Goal: Task Accomplishment & Management: Complete application form

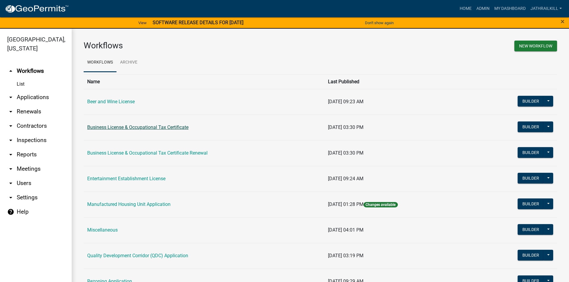
click at [126, 126] on link "Business License & Occupational Tax Certificate" at bounding box center [137, 128] width 101 height 6
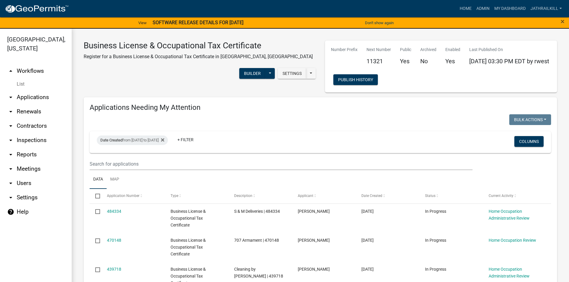
click at [394, 146] on div "Date Created from [DATE] to [DATE] + Filter Columns" at bounding box center [320, 143] width 456 height 22
click at [383, 108] on h4 "Applications Needing My Attention" at bounding box center [321, 107] width 462 height 9
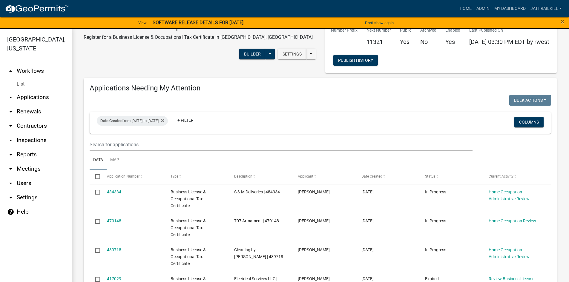
scroll to position [30, 0]
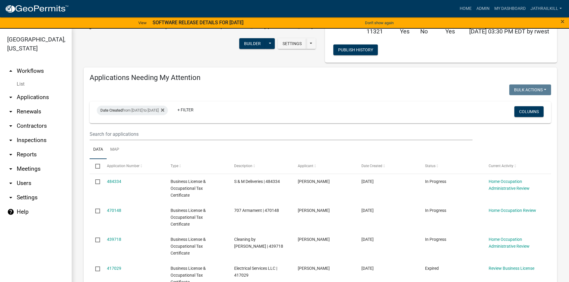
drag, startPoint x: 80, startPoint y: 150, endPoint x: 253, endPoint y: 75, distance: 189.2
click at [253, 75] on h4 "Applications Needing My Attention" at bounding box center [321, 78] width 462 height 9
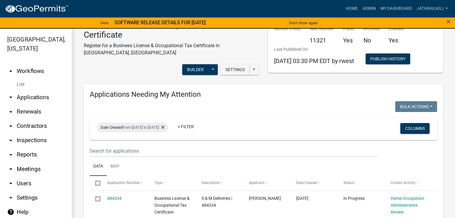
scroll to position [6, 0]
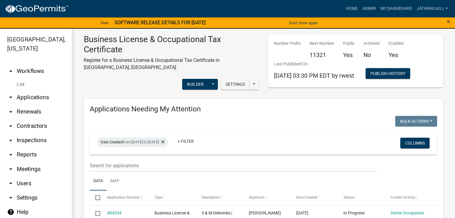
click at [36, 91] on link "arrow_drop_down Applications" at bounding box center [36, 97] width 72 height 14
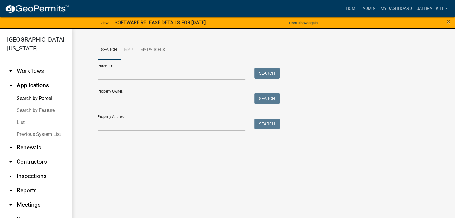
drag, startPoint x: 142, startPoint y: 133, endPoint x: 145, endPoint y: 129, distance: 5.1
click at [142, 133] on div "Search Map My Parcels Parcel ID: Search Property Owner: Search Property Address…" at bounding box center [263, 89] width 341 height 96
click at [145, 129] on input "Property Address:" at bounding box center [171, 125] width 148 height 12
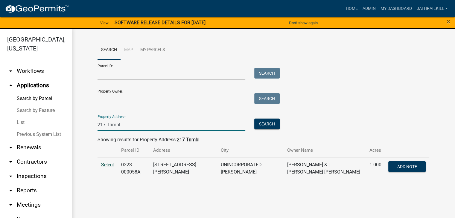
type input "217 Trimbl"
click at [104, 163] on td "Select" at bounding box center [107, 169] width 20 height 22
click at [105, 163] on span "Select" at bounding box center [107, 165] width 13 height 6
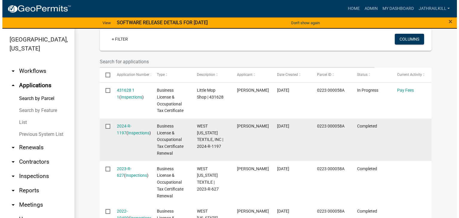
scroll to position [149, 0]
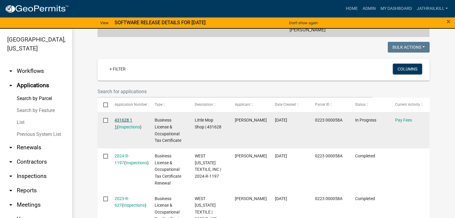
click at [127, 118] on link "431628 1 1" at bounding box center [123, 124] width 18 height 12
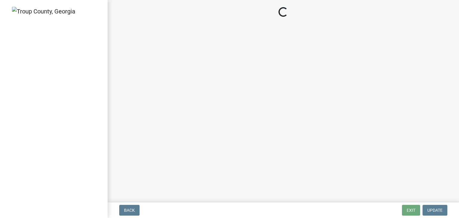
select select "3: 3"
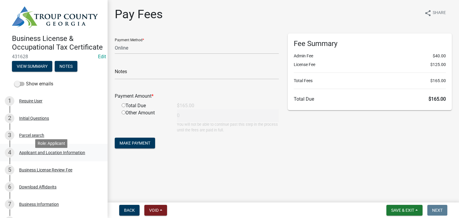
click at [62, 155] on div "Applicant and Location Information" at bounding box center [52, 153] width 66 height 4
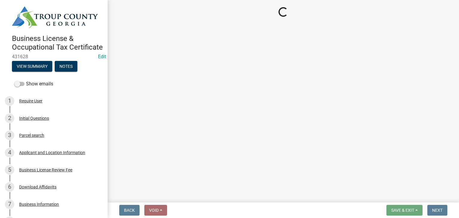
select select "GA"
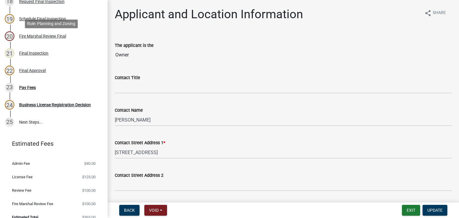
scroll to position [408, 0]
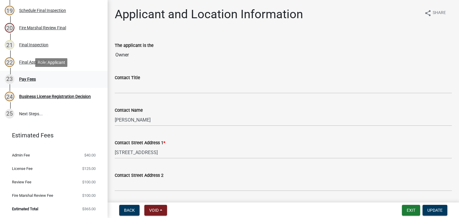
click at [66, 83] on div "23 Pay Fees" at bounding box center [51, 79] width 93 height 10
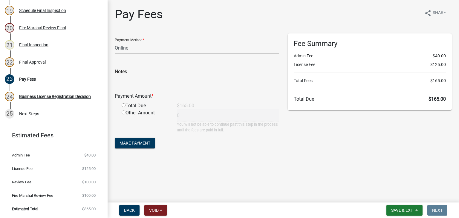
click at [213, 52] on select "Credit Card POS Check Cash Online" at bounding box center [197, 48] width 164 height 12
select select "0: 2"
click at [115, 42] on select "Credit Card POS Check Cash Online" at bounding box center [197, 48] width 164 height 12
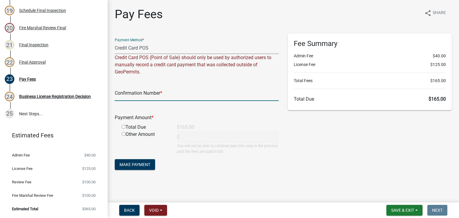
click at [163, 95] on input "text" at bounding box center [197, 95] width 164 height 12
type input "7"
type input "1034973485"
click at [123, 128] on input "radio" at bounding box center [124, 127] width 4 height 4
radio input "true"
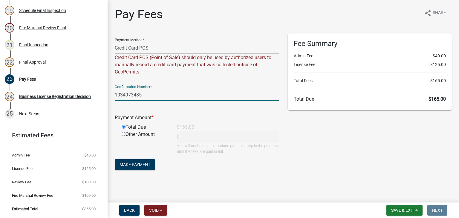
type input "165"
click at [147, 163] on span "Make Payment" at bounding box center [135, 164] width 31 height 5
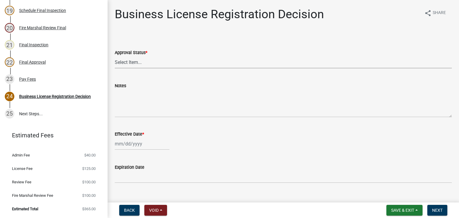
drag, startPoint x: 137, startPoint y: 58, endPoint x: 135, endPoint y: 66, distance: 8.1
click at [137, 58] on select "Select Item... Approved Denied" at bounding box center [283, 62] width 337 height 12
click at [115, 56] on select "Select Item... Approved Denied" at bounding box center [283, 62] width 337 height 12
select select "4b86b809-39dd-4c68-9f3d-fdb3e7050482"
click at [132, 144] on div at bounding box center [142, 144] width 55 height 12
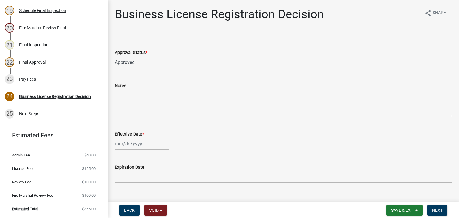
select select "10"
select select "2025"
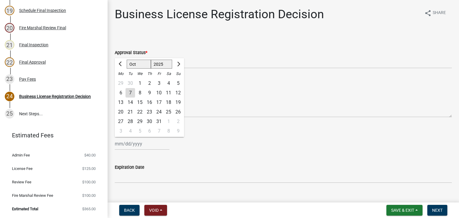
click at [133, 97] on div "7" at bounding box center [131, 93] width 10 height 10
type input "[DATE]"
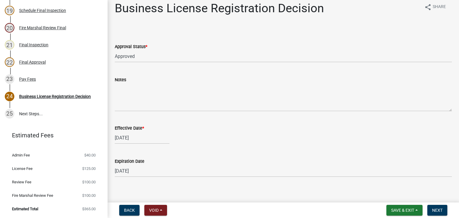
scroll to position [12, 0]
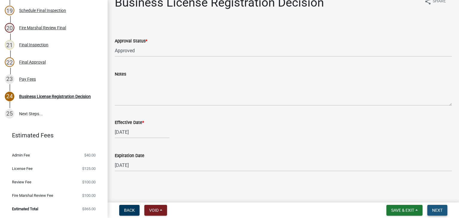
click at [437, 209] on span "Next" at bounding box center [437, 210] width 10 height 5
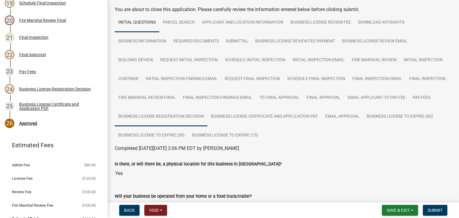
scroll to position [0, 0]
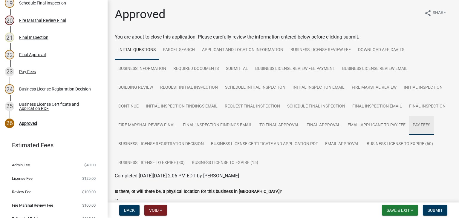
click at [409, 135] on link "Pay Fees" at bounding box center [421, 125] width 25 height 19
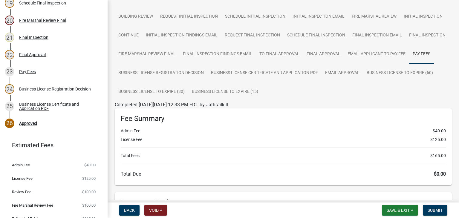
scroll to position [149, 0]
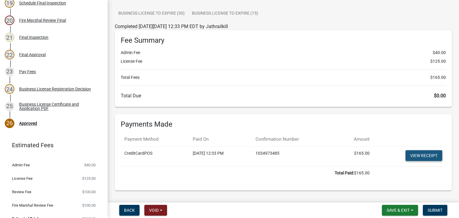
click at [421, 161] on link "View receipt" at bounding box center [424, 155] width 37 height 11
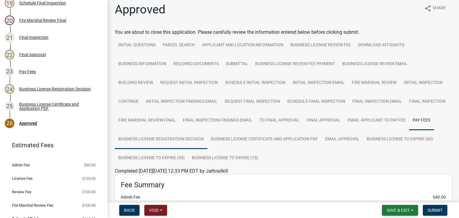
scroll to position [0, 0]
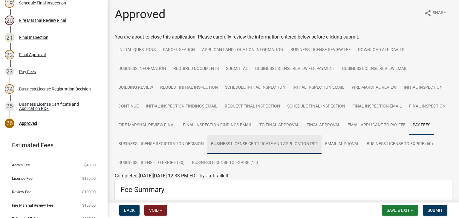
click at [322, 146] on link "Business License Certificate and Application PDF" at bounding box center [264, 144] width 114 height 19
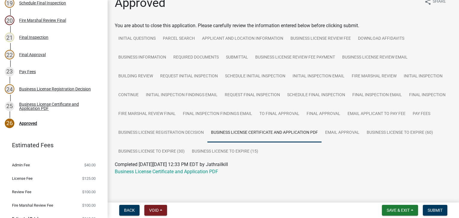
scroll to position [18, 0]
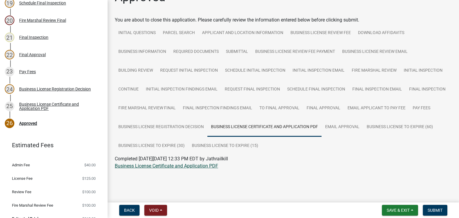
click at [203, 167] on link "Business License Certificate and Application PDF" at bounding box center [166, 166] width 103 height 6
click at [428, 211] on span "Submit" at bounding box center [435, 210] width 15 height 5
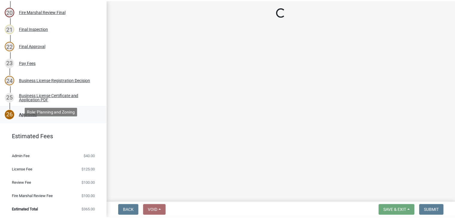
scroll to position [425, 0]
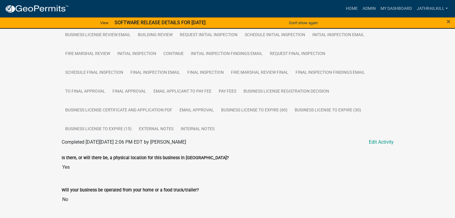
scroll to position [174, 0]
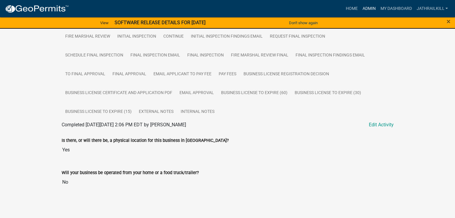
click at [369, 11] on link "Admin" at bounding box center [369, 8] width 18 height 11
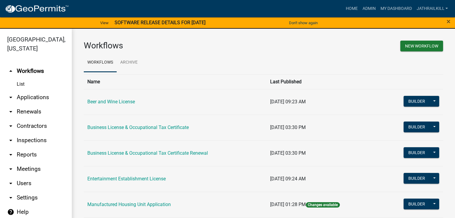
click at [36, 90] on link "arrow_drop_down Applications" at bounding box center [36, 97] width 72 height 14
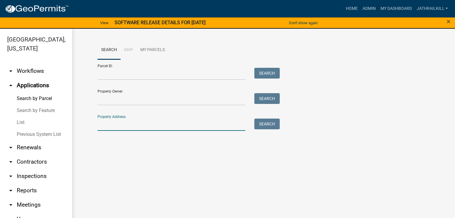
click at [135, 127] on input "Property Address:" at bounding box center [171, 125] width 148 height 12
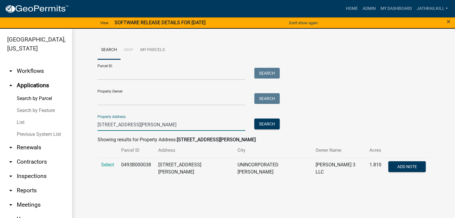
type input "[STREET_ADDRESS][PERSON_NAME]"
click at [95, 166] on div "Search Map My Parcels Parcel ID: Search Property Owner: Search Property Address…" at bounding box center [263, 112] width 341 height 143
click at [97, 166] on td "Select" at bounding box center [107, 169] width 20 height 22
click at [99, 166] on td "Select" at bounding box center [107, 169] width 20 height 22
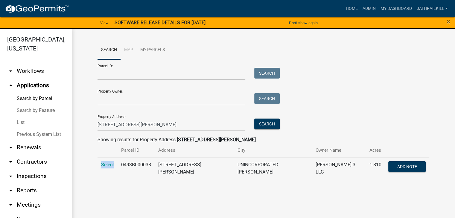
click at [99, 165] on td "Select" at bounding box center [107, 169] width 20 height 22
drag, startPoint x: 124, startPoint y: 175, endPoint x: 117, endPoint y: 167, distance: 11.4
click at [125, 174] on td "0493B000038" at bounding box center [135, 169] width 37 height 22
click at [101, 163] on span "Select" at bounding box center [107, 165] width 13 height 6
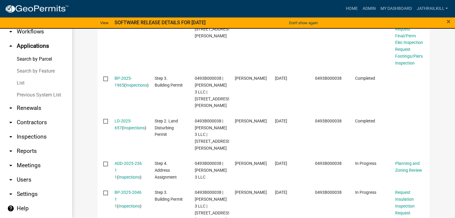
scroll to position [269, 0]
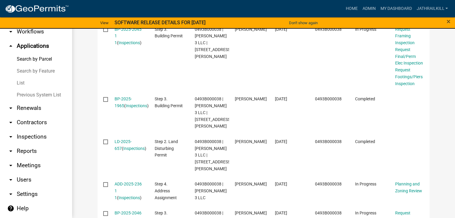
click at [45, 33] on link "arrow_drop_down Workflows" at bounding box center [36, 32] width 72 height 14
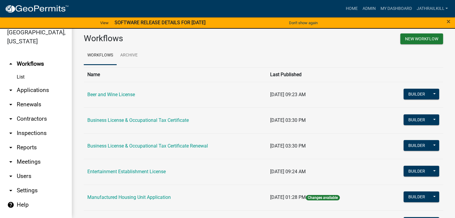
click at [36, 83] on link "arrow_drop_down Applications" at bounding box center [36, 90] width 72 height 14
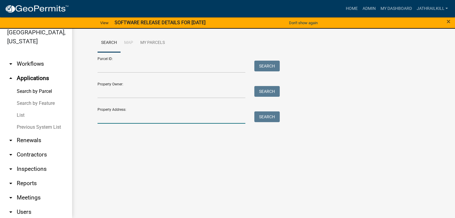
click at [141, 117] on input "Property Address:" at bounding box center [171, 117] width 148 height 12
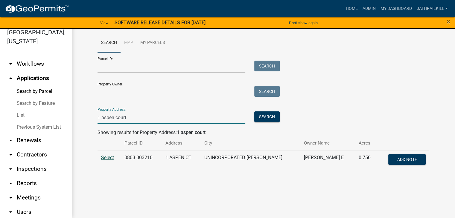
type input "1 aspen court"
click at [106, 157] on span "Select" at bounding box center [107, 158] width 13 height 6
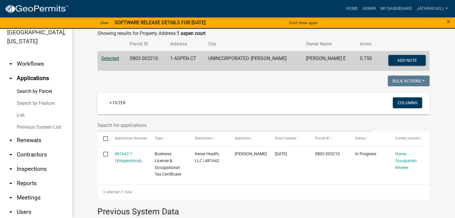
scroll to position [90, 0]
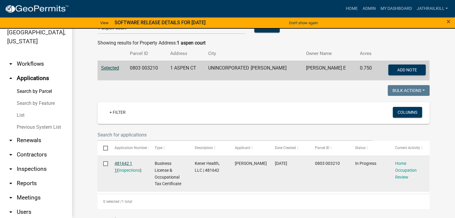
click at [129, 164] on link "481642 1 1" at bounding box center [123, 167] width 18 height 12
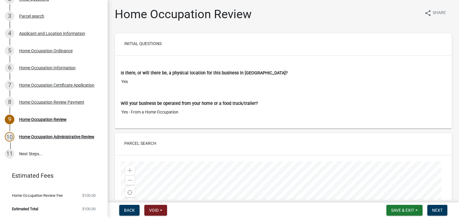
scroll to position [97, 0]
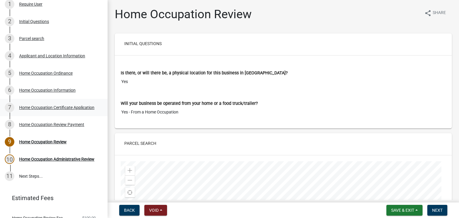
click at [65, 110] on div "Home Occupation Certificate Application" at bounding box center [56, 108] width 75 height 4
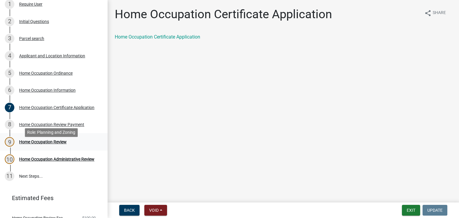
click at [85, 145] on div "9 Home Occupation Review" at bounding box center [51, 142] width 93 height 10
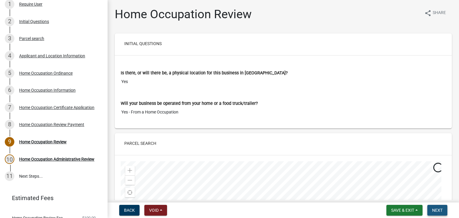
click at [440, 210] on span "Next" at bounding box center [437, 210] width 10 height 5
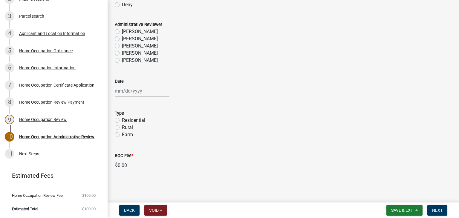
scroll to position [0, 0]
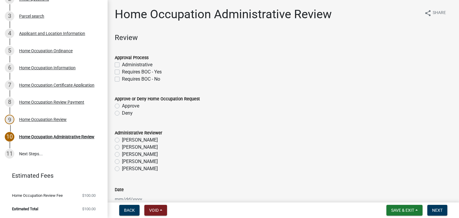
click at [122, 63] on label "Administrative" at bounding box center [137, 64] width 30 height 7
click at [122, 63] on input "Administrative" at bounding box center [124, 63] width 4 height 4
checkbox input "true"
checkbox input "false"
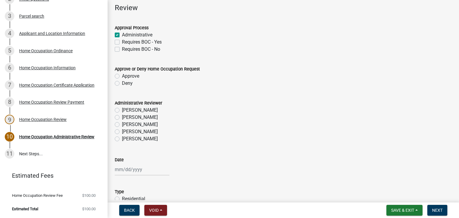
click at [122, 78] on label "Approve" at bounding box center [130, 76] width 17 height 7
click at [122, 77] on input "Approve" at bounding box center [124, 75] width 4 height 4
radio input "true"
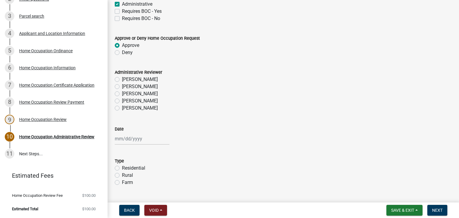
scroll to position [85, 0]
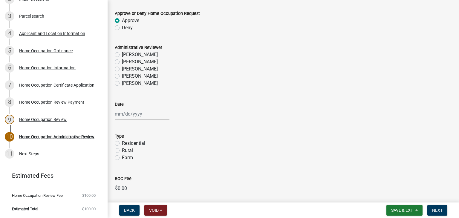
click at [122, 60] on label "[PERSON_NAME]" at bounding box center [140, 61] width 36 height 7
click at [122, 60] on input "[PERSON_NAME]" at bounding box center [124, 60] width 4 height 4
radio input "true"
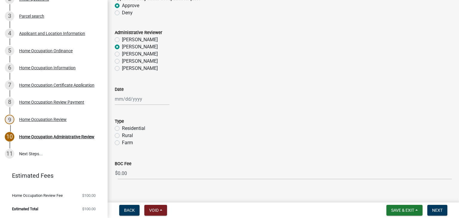
scroll to position [109, 0]
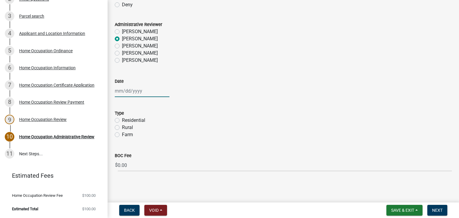
click at [134, 94] on div at bounding box center [142, 91] width 55 height 12
select select "10"
select select "2025"
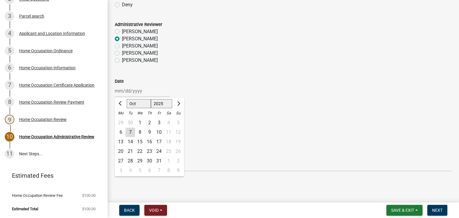
click at [123, 131] on div "6" at bounding box center [121, 133] width 10 height 10
type input "[DATE]"
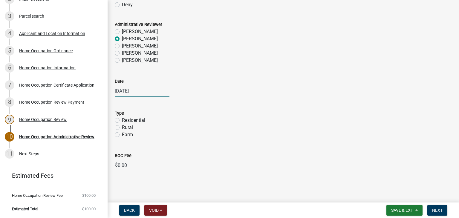
click at [123, 85] on div "[DATE]" at bounding box center [142, 91] width 55 height 12
select select "10"
select select "2025"
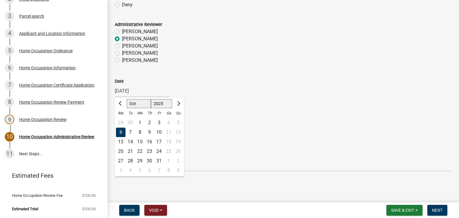
click at [122, 131] on div "6" at bounding box center [121, 133] width 10 height 10
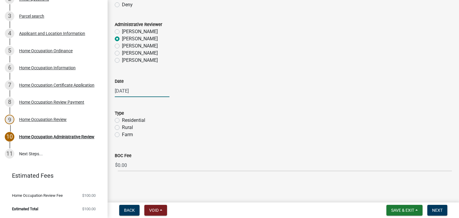
click at [130, 94] on div "[DATE]" at bounding box center [142, 91] width 55 height 12
select select "10"
select select "2025"
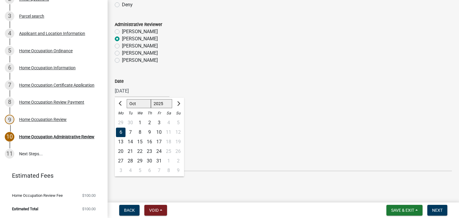
click at [134, 133] on div "7" at bounding box center [131, 133] width 10 height 10
type input "[DATE]"
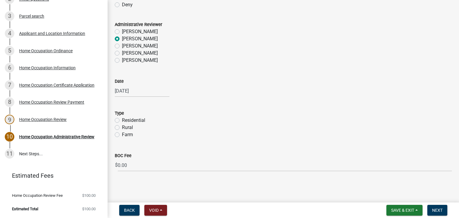
click at [122, 120] on label "Residential" at bounding box center [133, 120] width 23 height 7
click at [122, 120] on input "Residential" at bounding box center [124, 119] width 4 height 4
radio input "true"
click at [439, 211] on span "Next" at bounding box center [437, 210] width 10 height 5
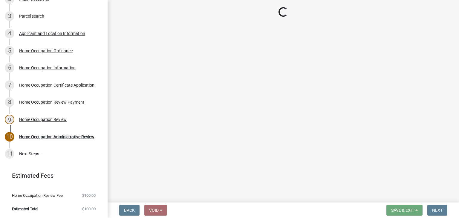
scroll to position [196, 0]
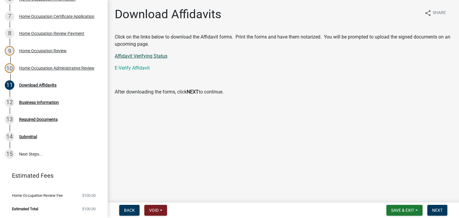
click at [140, 58] on link "Affidavit Verifying Status" at bounding box center [141, 56] width 53 height 6
click at [138, 69] on link "E-Verify Affidavit" at bounding box center [132, 68] width 35 height 6
click at [437, 205] on nav "Back Void Withdraw Lock Expire Void Save & Exit Save Save & Exit Next" at bounding box center [284, 211] width 352 height 16
click at [437, 207] on button "Next" at bounding box center [437, 210] width 20 height 11
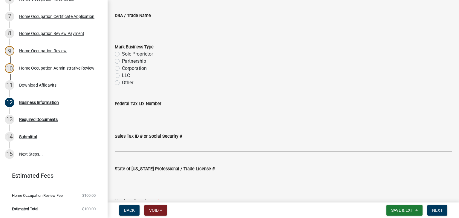
scroll to position [178, 0]
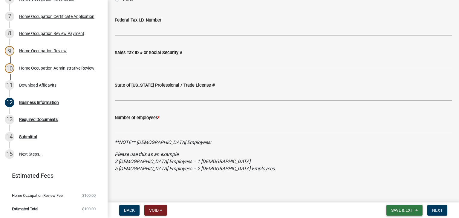
click at [401, 210] on span "Save & Exit" at bounding box center [402, 210] width 23 height 5
click at [396, 198] on button "Save & Exit" at bounding box center [399, 195] width 48 height 14
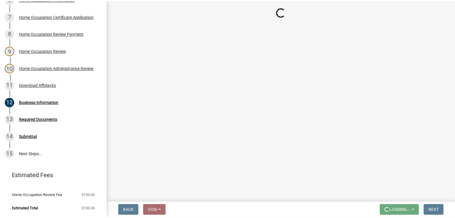
scroll to position [0, 0]
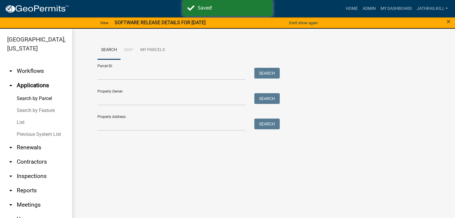
click at [29, 71] on link "arrow_drop_down Workflows" at bounding box center [36, 71] width 72 height 14
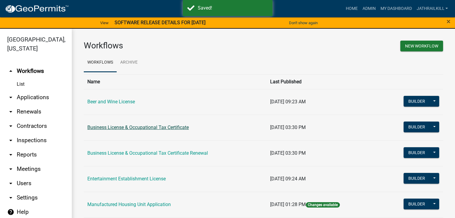
click at [157, 130] on link "Business License & Occupational Tax Certificate" at bounding box center [137, 128] width 101 height 6
